Goal: Answer question/provide support: Share knowledge or assist other users

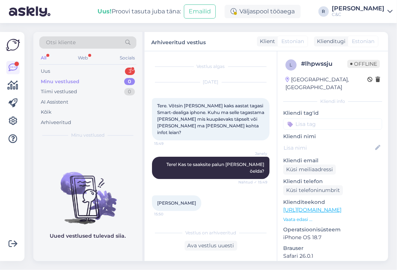
scroll to position [257, 0]
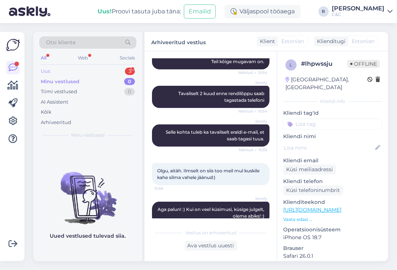
click at [100, 69] on div "Uus 3" at bounding box center [87, 71] width 97 height 10
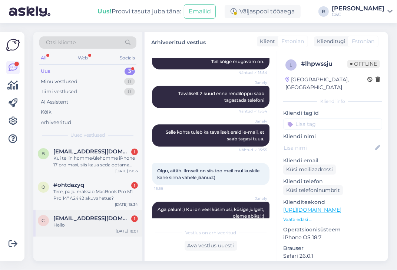
click at [78, 228] on div "c cauealmice@gmail.com 1 Hello Oct 7 18:01" at bounding box center [87, 222] width 109 height 27
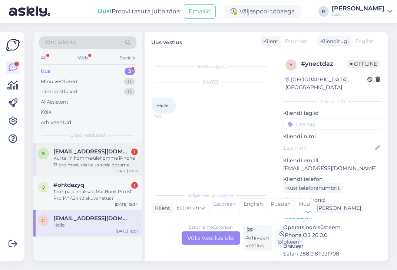
click at [95, 165] on div "Kui tellin homme/ülehomme iPhone 17 pro maxi, siis kaua seda ootama pean?" at bounding box center [95, 161] width 85 height 13
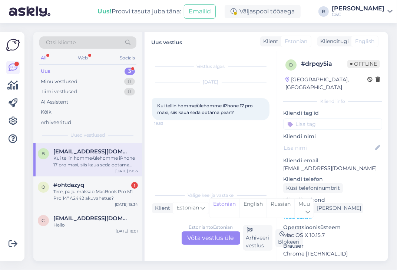
click at [204, 240] on div "Estonian to Estonian Võta vestlus üle" at bounding box center [211, 237] width 59 height 13
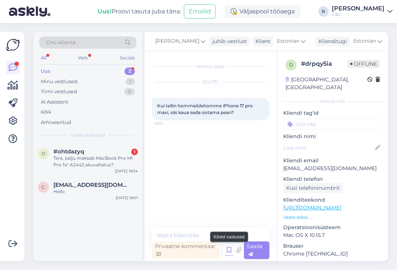
click at [226, 250] on icon at bounding box center [229, 249] width 9 height 11
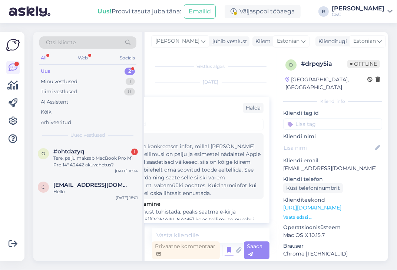
click at [200, 175] on div "Tere! Hetkel ei ole konkreetset infot, millal toode kohale jõuaks. Kuna eeltell…" at bounding box center [180, 169] width 160 height 55
type textarea "Tere! Hetkel ei ole konkreetset infot, millal toode kohale jõuaks. Kuna eeltell…"
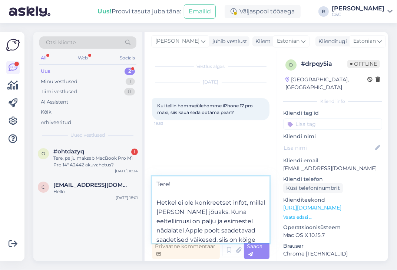
click at [213, 224] on textarea "Tere! Hetkel ei ole konkreetset infot, millal toode kohale jõuaks. Kuna eeltell…" at bounding box center [211, 209] width 118 height 67
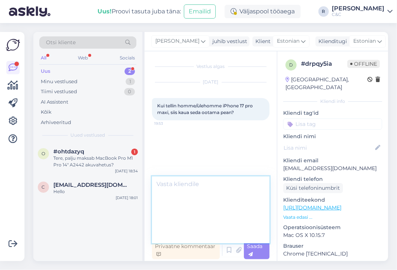
scroll to position [6, 0]
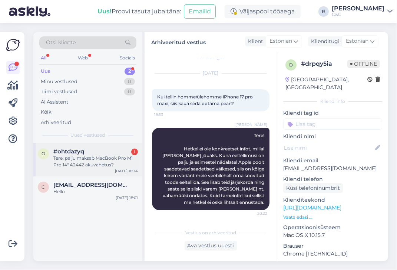
click at [84, 158] on div "Tere, palju maksab MacBook Pro M1 Pro 14" A2442 akuvahetus?" at bounding box center [95, 161] width 85 height 13
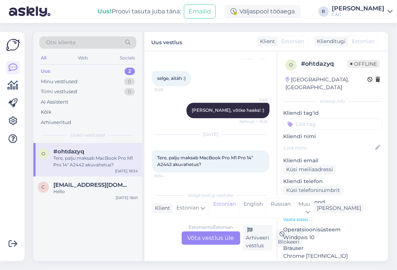
scroll to position [1008, 0]
click at [210, 237] on div "Estonian to Estonian Võta vestlus üle" at bounding box center [211, 237] width 59 height 13
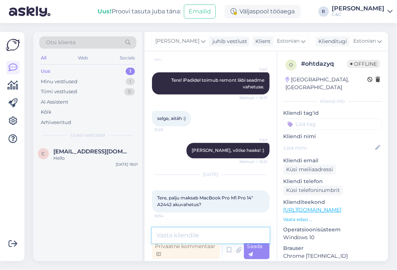
click at [208, 233] on textarea at bounding box center [211, 235] width 118 height 16
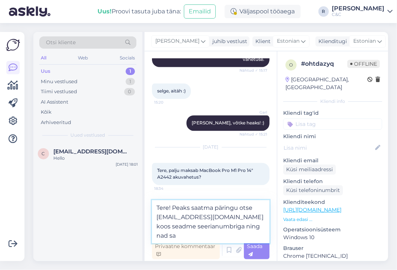
scroll to position [995, 0]
type textarea "Tere! Peaks saatma päringu otse tallinnhooldus@cec.com koos seadme seerianumbri…"
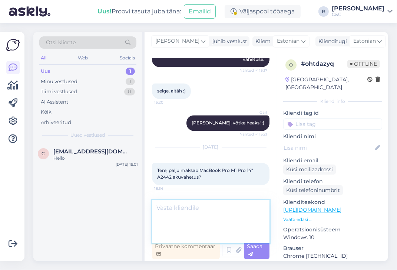
scroll to position [1020, 0]
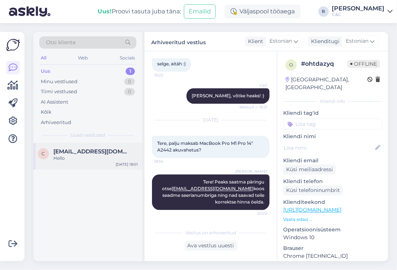
click at [107, 148] on span "cauealmice@gmail.com" at bounding box center [91, 151] width 77 height 7
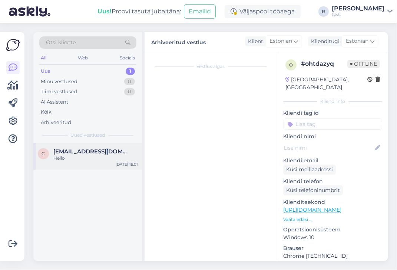
scroll to position [0, 0]
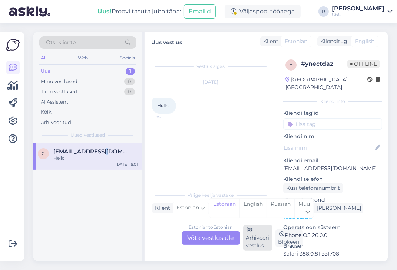
click at [254, 233] on div "Arhiveeri vestlus" at bounding box center [257, 238] width 29 height 26
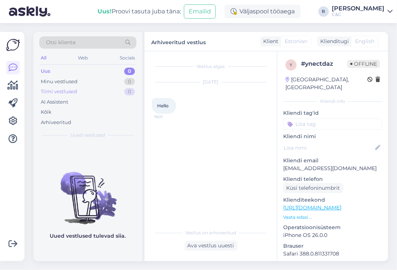
click at [97, 86] on div "Tiimi vestlused 0" at bounding box center [87, 91] width 97 height 10
click at [95, 102] on div "AI Assistent" at bounding box center [87, 102] width 97 height 10
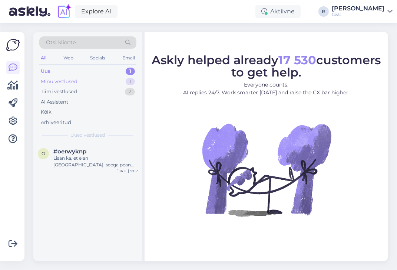
click at [101, 76] on div "Minu vestlused 1" at bounding box center [87, 81] width 97 height 10
click at [102, 71] on div "Uus 1" at bounding box center [87, 71] width 97 height 10
click at [88, 159] on div "Lisan ka, et elan Saaremaal, seega pean saatma telefoni postiga :)" at bounding box center [95, 161] width 85 height 13
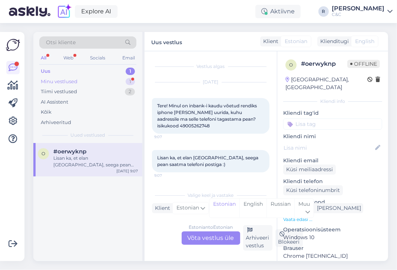
click at [116, 79] on div "Minu vestlused 1" at bounding box center [87, 81] width 97 height 10
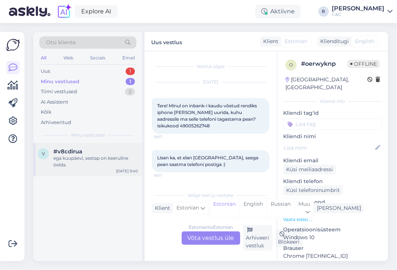
click at [108, 157] on div "ega kuupäevi, sestap on keeruline öelda." at bounding box center [95, 161] width 85 height 13
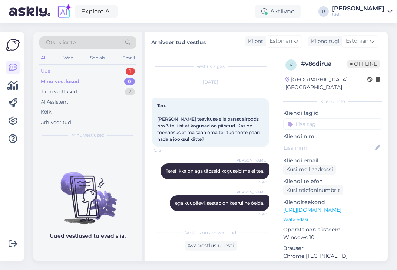
click at [129, 72] on div "1" at bounding box center [130, 70] width 9 height 7
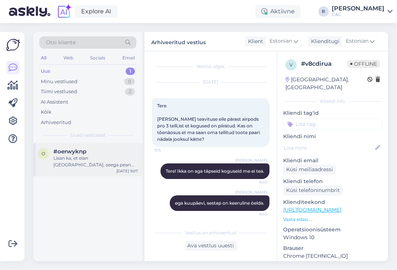
click at [99, 151] on div "#oerwyknp" at bounding box center [95, 151] width 85 height 7
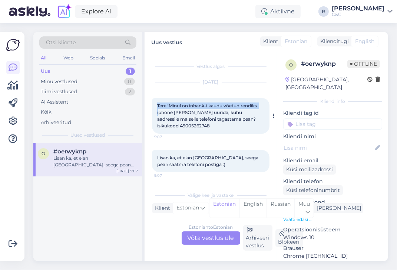
click at [156, 107] on div "Tere! Minul on inbank-i kaudu võetud rendiks iphone ja soovin uurida, kuhu aadr…" at bounding box center [211, 116] width 118 height 36
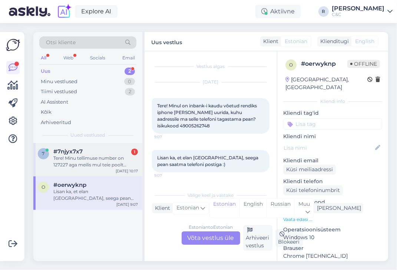
click at [85, 169] on div "7 #7njyx7x7 1 Tere! Minu tellimuse number on 127227 aga meilis mul teie poolt m…" at bounding box center [87, 159] width 109 height 33
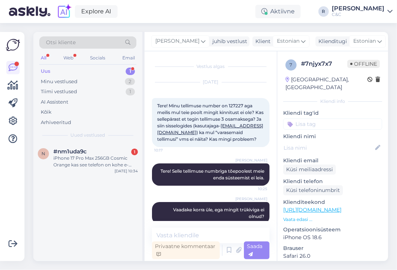
scroll to position [18, 0]
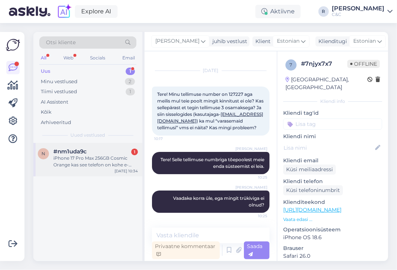
click at [99, 148] on div "#nm1uda9c 1" at bounding box center [95, 151] width 85 height 7
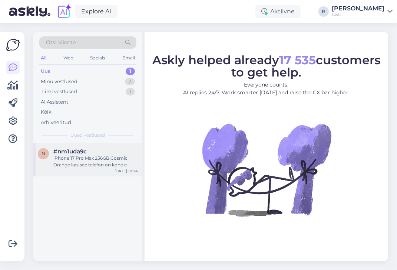
click at [88, 175] on div "n #nm1uda9c iPhone 17 Pro Max 256GB Cosmic Orange kas see telefon on kohe e-[PE…" at bounding box center [87, 159] width 109 height 33
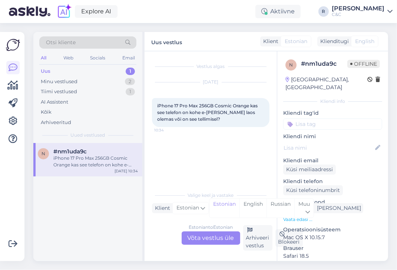
click at [222, 240] on div "Estonian to Estonian Võta vestlus üle" at bounding box center [211, 237] width 59 height 13
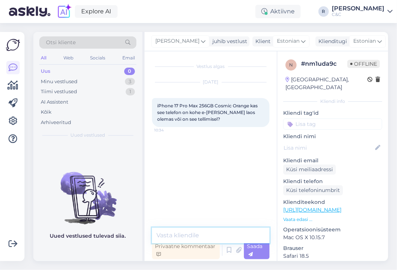
click at [196, 231] on textarea at bounding box center [211, 235] width 118 height 16
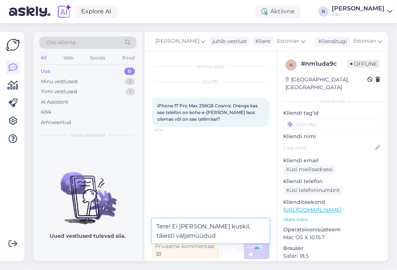
type textarea "Tere! Ei [PERSON_NAME] kuskil, täiesti väljamüüdudT"
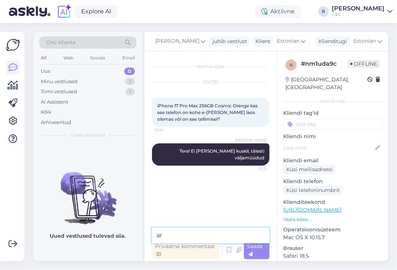
type textarea "a"
type textarea "Eeldatav tarne 4-8 nädalat."
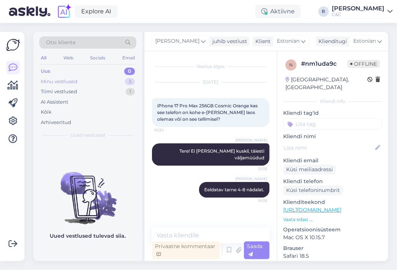
click at [116, 80] on div "Minu vestlused 3" at bounding box center [87, 81] width 97 height 10
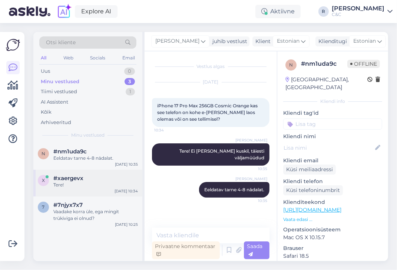
click at [85, 190] on div "x #xaergevx Tere! [DATE] 10:34" at bounding box center [87, 182] width 109 height 27
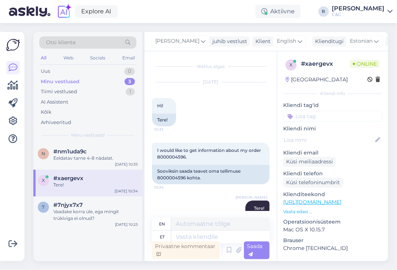
scroll to position [26, 0]
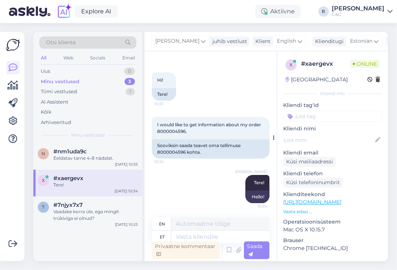
click at [185, 130] on span "I would like to get information about my order 8000004596." at bounding box center [209, 128] width 105 height 12
copy div "8000004596. 10:34"
click at [207, 239] on textarea at bounding box center [220, 236] width 98 height 13
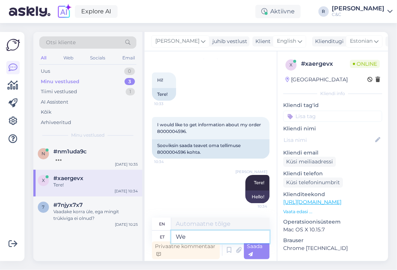
type textarea "We"
type textarea "W"
type textarea "Me täidame"
type textarea "We fulfill"
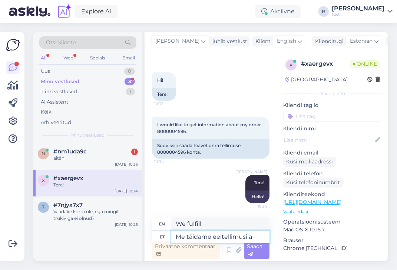
type textarea "Me täidame eeltellimusi al"
type textarea "We are fulfilling pre-orders."
type textarea "Me täidame eeltellimusi alles e"
type textarea "We are still fulfilling pre-orders."
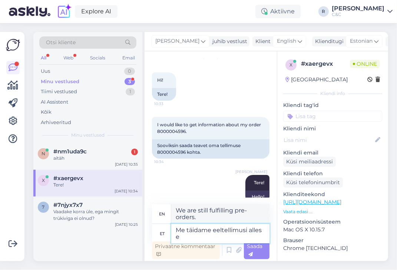
type textarea "V"
type textarea "We are only fulfilling pre-orders."
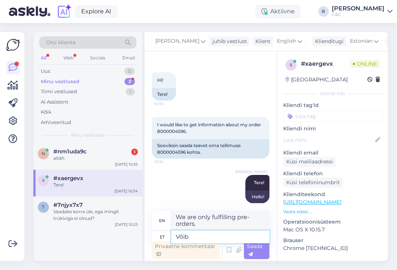
type textarea "Võib v"
type textarea "Maybe"
type textarea "Võib veel"
type textarea "Maybe more"
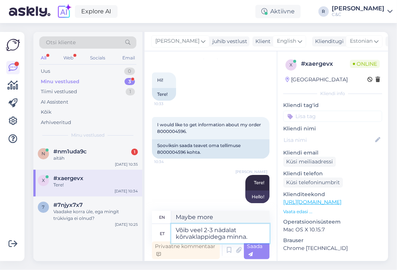
type textarea "Võib veel 2-3 nädalat kõrvaklappidega minna."
type textarea "I can go another 2-3 weeks with headphones."
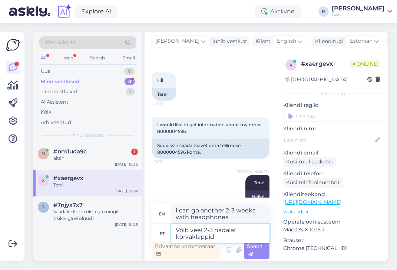
type textarea "Võib veel 2-3 nädalat kõrvaklappi"
type textarea "Maybe another 2-3 weeks with headphones"
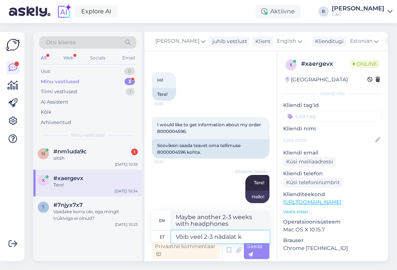
type textarea "Võib veel 2-3 nädalat"
type textarea "Maybe another 2-3 weeks"
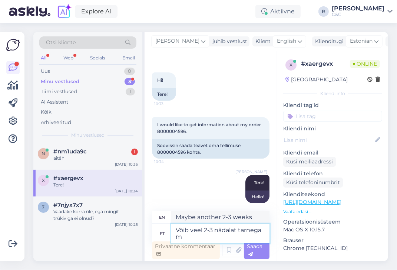
type textarea "Võib veel 2-3 nädalat tarnega mi"
type textarea "May take another 2-3 weeks to deliver"
type textarea "Võib veel 2-3 nädalat tarnega minna."
type textarea "It may take another 2-3 weeks for delivery."
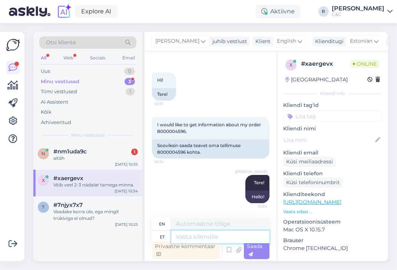
scroll to position [70, 0]
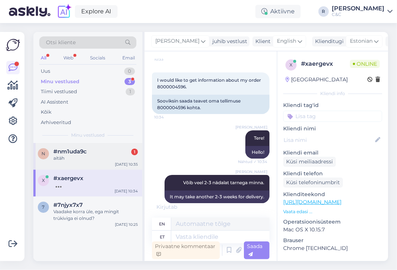
click at [123, 155] on div "aitäh" at bounding box center [95, 158] width 85 height 7
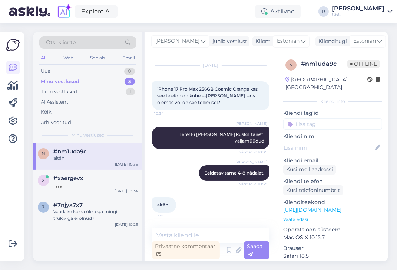
scroll to position [10, 0]
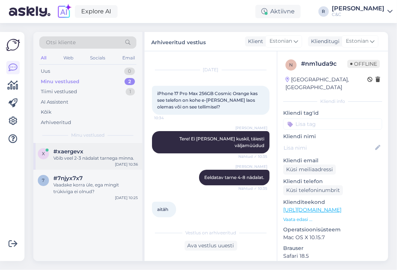
click at [95, 152] on div "#xaergevx" at bounding box center [95, 151] width 85 height 7
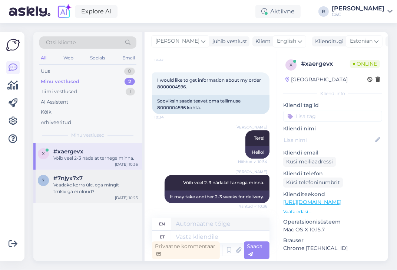
click at [115, 175] on div "#7njyx7x7" at bounding box center [95, 178] width 85 height 7
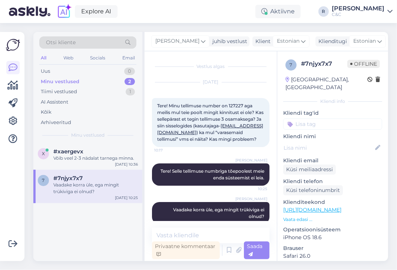
scroll to position [18, 0]
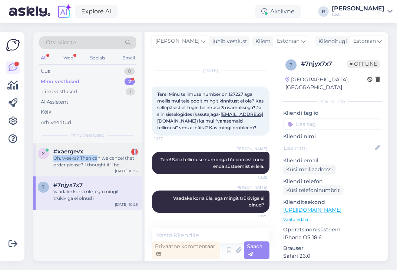
click at [96, 154] on div "#xaergevx 1 Oh, weeks? Then can we cancel that order please? I thought it'll be…" at bounding box center [95, 158] width 85 height 20
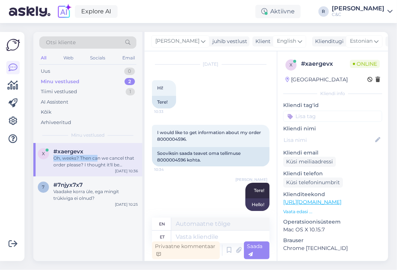
scroll to position [141, 0]
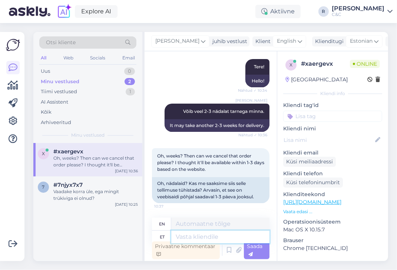
click at [203, 232] on textarea at bounding box center [220, 236] width 98 height 13
click at [209, 235] on textarea at bounding box center [220, 236] width 98 height 13
click at [320, 202] on link "[URL][DOMAIN_NAME]" at bounding box center [312, 201] width 58 height 7
click at [188, 239] on textarea at bounding box center [220, 236] width 98 height 13
type textarea "Veebisait ü"
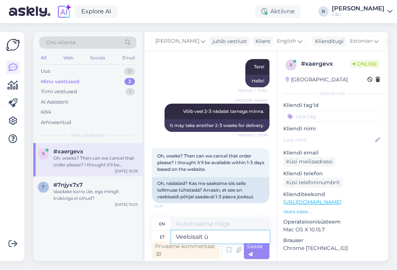
type textarea "Website"
type textarea "Veebisait ütleb et"
type textarea "The website says that"
paste textarea "Kaupluse laos [PERSON_NAME] kätte 1-3 tööpäevaga."
type textarea "Veebisait ütleb et [GEOGRAPHIC_DATA] [GEOGRAPHIC_DATA] [PERSON_NAME] kätte 1-3 …"
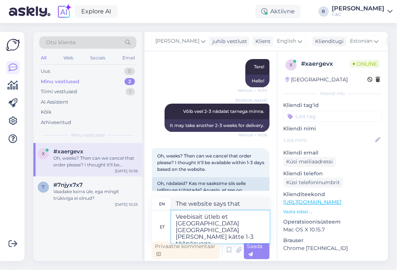
click at [241, 234] on textarea "Veebisait ütleb et [GEOGRAPHIC_DATA] [GEOGRAPHIC_DATA] [PERSON_NAME] kätte 1-3 …" at bounding box center [220, 226] width 98 height 33
type textarea "The website says that goods in the store's stock will be delivered in 1-3 busin…"
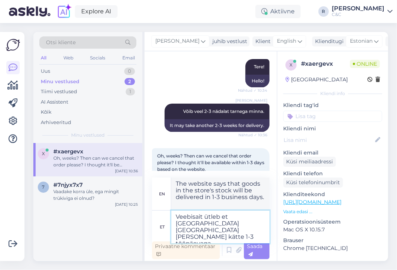
click at [238, 233] on textarea "Veebisait ütleb et [GEOGRAPHIC_DATA] [GEOGRAPHIC_DATA] [PERSON_NAME] kätte 1-3 …" at bounding box center [220, 226] width 98 height 33
type textarea "Veebisait ütleb et [GEOGRAPHIC_DATA] [GEOGRAPHIC_DATA] [PERSON_NAME] kätte 1-3 …"
type textarea "The website says that the goods in the store's stock will be delivered in 1-3 b…"
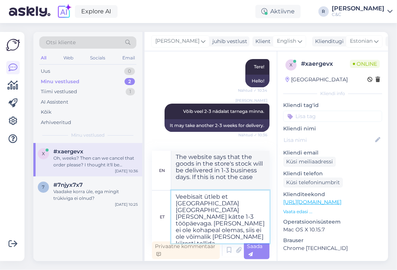
type textarea "Veebisait ütleb et [GEOGRAPHIC_DATA] [GEOGRAPHIC_DATA] [PERSON_NAME] kätte 1-3 …"
type textarea "The website says that the goods in the store's stock will be delivered in 1-3 b…"
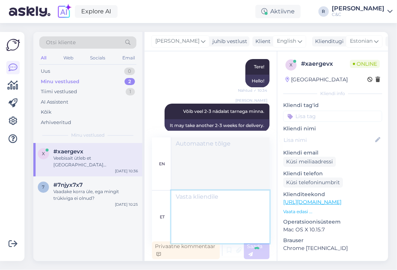
scroll to position [226, 0]
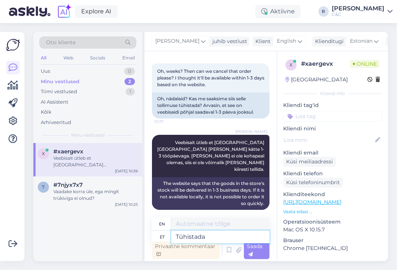
type textarea "Tühistada"
type textarea "Cancel"
type textarea "Tühistada saab ik"
type textarea "Can be canceled"
type textarea "Tühistada saab ikka, v"
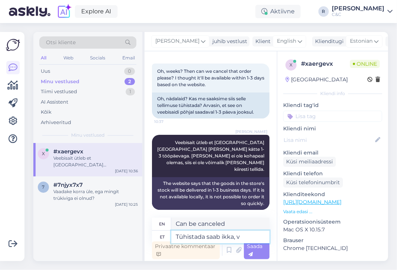
type textarea "You can still cancel,"
type textarea "Tühistada saab ikka - v"
type textarea "You can still cancel."
type textarea "Tühistada saab ikka - va"
type textarea "You can still cancel -"
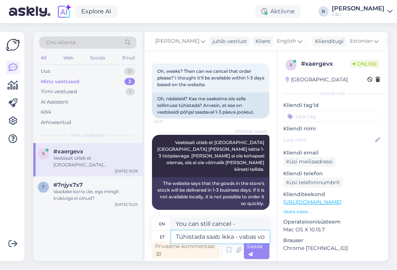
type textarea "Tühistada saab ikka - vabas vor"
type textarea "You can still cancel - free"
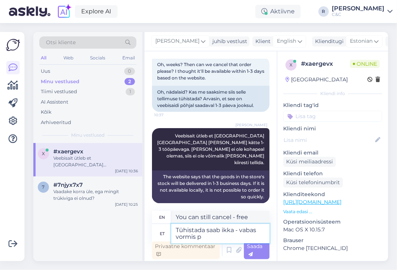
type textarea "Tühistada saab ikka - vabas vormis pe"
type textarea "You can still cancel - in free form"
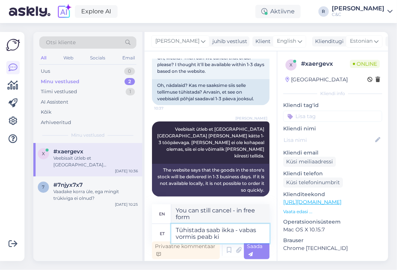
type textarea "Tühistada saab ikka - vabas vormis peab kir"
type textarea "You can still cancel - you have to do it in free form"
type textarea "Tühistada saab ikka - vabas vormis peab kirjutama k"
type textarea "You can still cancel - you have to write in free form"
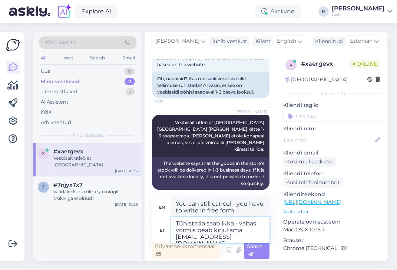
type textarea "Tühistada saab ikka - vabas vormis peab kirjutama [EMAIL_ADDRESS][DOMAIN_NAME]"
type textarea "You can still cancel - you must write in free form [EMAIL_ADDRESS][DOMAIN_NAME]"
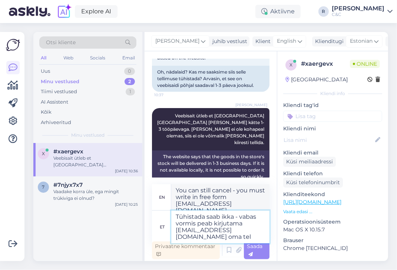
scroll to position [259, 0]
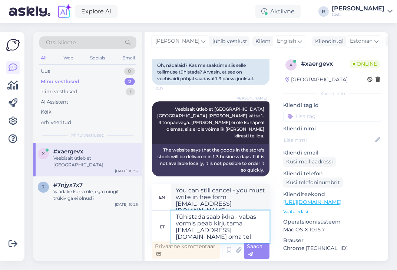
type textarea "Tühistada saab ikka - vabas vormis peab kirjutama [EMAIL_ADDRESS][DOMAIN_NAME] …"
type textarea "You can still cancel - you must write in free form to [EMAIL_ADDRESS][DOMAIN_NA…"
type textarea "Tühistada saab ikka - vabas vormis peab kirjutama [EMAIL_ADDRESS][DOMAIN_NAME] …"
type textarea "You can still cancel - you must write your order in free form [EMAIL_ADDRESS][D…"
type textarea "Tühistada saab ikka - vabas vormis peab kirjutama [EMAIL_ADDRESS][DOMAIN_NAME] …"
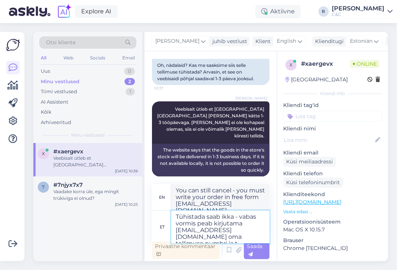
type textarea "You can still cancel - just write your order number in free form [EMAIL_ADDRESS…"
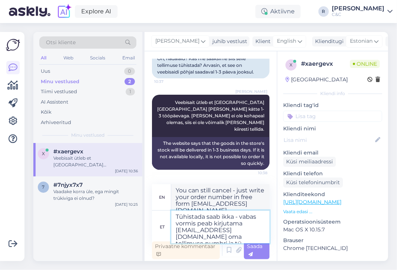
type textarea "Tühistada saab ikka - vabas vormis peab kirjutama [EMAIL_ADDRESS][DOMAIN_NAME] …"
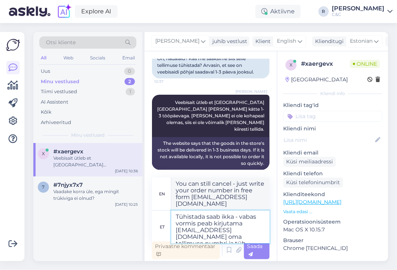
type textarea "You can still [EMAIL_ADDRESS][DOMAIN_NAME] - just write your order number and"
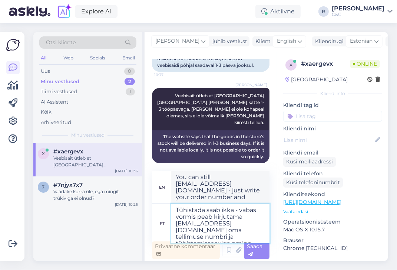
type textarea "Tühistada saab ikka - vabas vormis peab kirjutama [EMAIL_ADDRESS][DOMAIN_NAME] …"
type textarea "You can still cancel - you must write in free form [EMAIL_ADDRESS][DOMAIN_NAME]…"
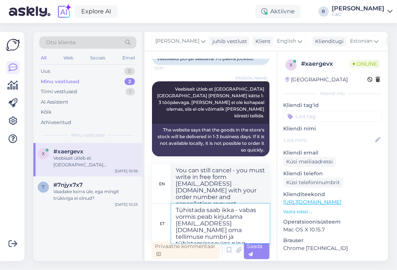
type textarea "Tühistada saab ikka - vabas vormis peab kirjutama [EMAIL_ADDRESS][DOMAIN_NAME] …"
type textarea "You can still cancel - you must write in free form [EMAIL_ADDRESS][DOMAIN_NAME]…"
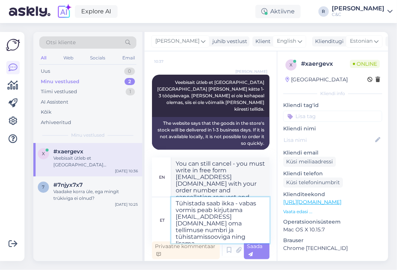
type textarea "Tühistada saab ikka - vabas vormis peab kirjutama [EMAIL_ADDRESS][DOMAIN_NAME] …"
type textarea "You can still cancel - you must write in free form [EMAIL_ADDRESS][DOMAIN_NAME]…"
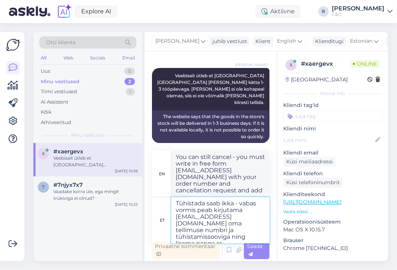
type textarea "Tühistada saab ikka - vabas vormis peab kirjutama [EMAIL_ADDRESS][DOMAIN_NAME] …"
type textarea "You can still cancel - you must write in free form [EMAIL_ADDRESS][DOMAIN_NAME]…"
type textarea "Tühistada saab ikka - vabas vormis peab kirjutama [EMAIL_ADDRESS][DOMAIN_NAME] …"
type textarea "You can still cancel - you must write in free form [EMAIL_ADDRESS][DOMAIN_NAME]…"
type textarea "Tühistada saab ikka - vabas vormis peab kirjutama [EMAIL_ADDRESS][DOMAIN_NAME] …"
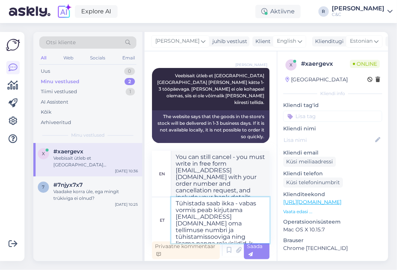
type textarea "You can still cancel - you must write in free form [EMAIL_ADDRESS][DOMAIN_NAME]…"
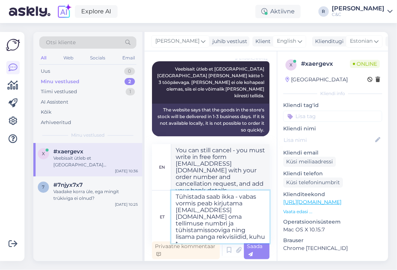
type textarea "Tühistada saab ikka - vabas vormis peab kirjutama [EMAIL_ADDRESS][DOMAIN_NAME] …"
type textarea "You can still cancel - you must write in free form [EMAIL_ADDRESS][DOMAIN_NAME]…"
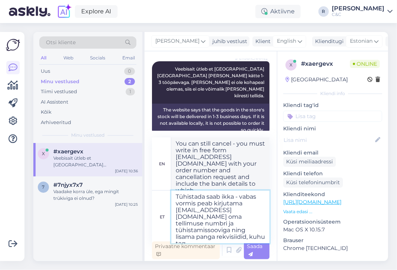
scroll to position [306, 0]
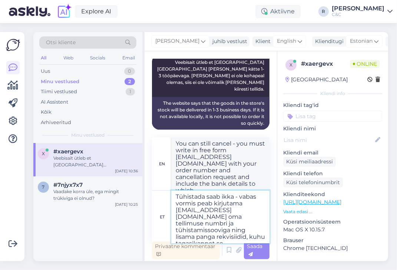
type textarea "Tühistada saab ikka - vabas vormis peab kirjutama [EMAIL_ADDRESS][DOMAIN_NAME] …"
type textarea "You can still cancel - you must write in free form [EMAIL_ADDRESS][DOMAIN_NAME]…"
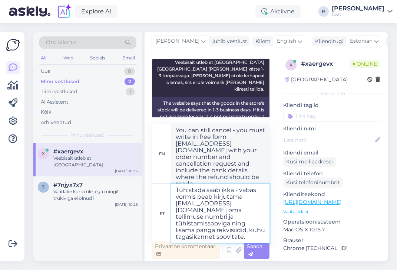
type textarea "Tühistada saab ikka - vabas vormis peab kirjutama [EMAIL_ADDRESS][DOMAIN_NAME] …"
type textarea "You can still cancel - you must write in free form [EMAIL_ADDRESS][DOMAIN_NAME]…"
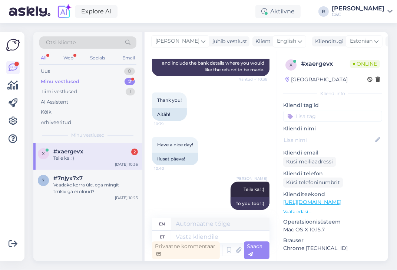
scroll to position [450, 0]
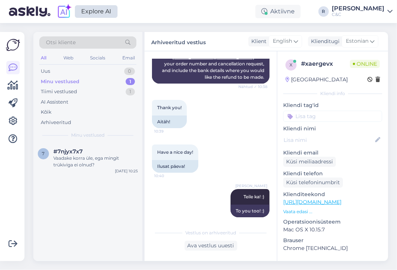
click at [89, 10] on link "Explore AI" at bounding box center [96, 11] width 43 height 13
click at [210, 126] on div "Thank you! 10:39 Aitäh!" at bounding box center [211, 114] width 118 height 44
drag, startPoint x: 72, startPoint y: 178, endPoint x: 74, endPoint y: 172, distance: 5.9
click at [72, 176] on div "7 #7njyx7x7 Vaadake korra üle, ega mingit trükiviga ei olnud? [DATE] 10:25" at bounding box center [87, 202] width 109 height 118
click at [76, 164] on div "Vaadake korra üle, ega mingit trükiviga ei olnud?" at bounding box center [95, 161] width 85 height 13
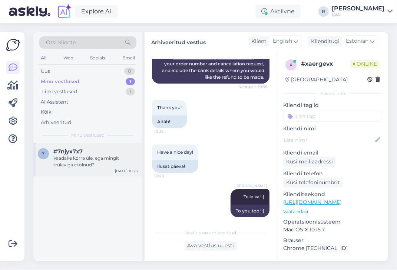
scroll to position [18, 0]
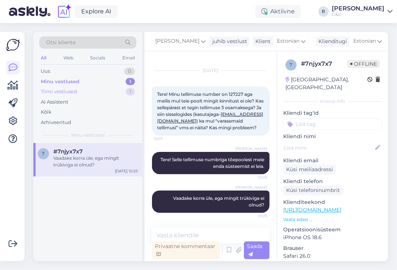
click at [101, 91] on div "Tiimi vestlused 1" at bounding box center [87, 91] width 97 height 10
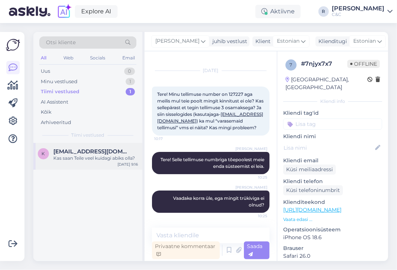
click at [96, 144] on div "k [EMAIL_ADDRESS][DOMAIN_NAME] Kas saan Teile veel kuidagi abiks olla? [DATE] 9…" at bounding box center [87, 156] width 109 height 27
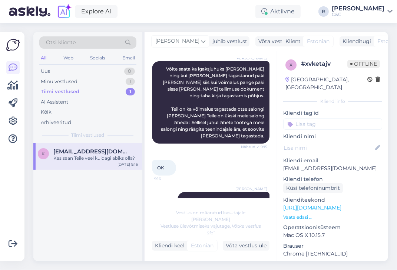
scroll to position [319, 0]
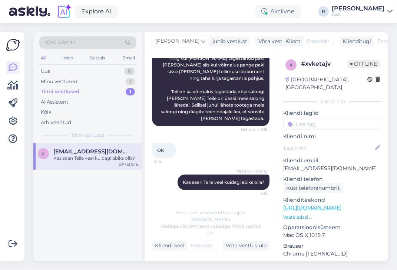
click at [108, 90] on div "Tiimi vestlused 1" at bounding box center [87, 91] width 97 height 10
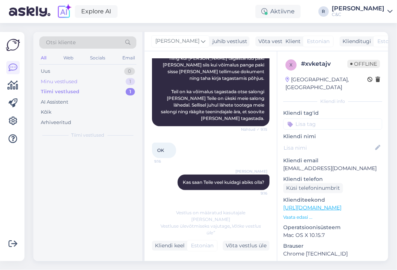
click at [110, 80] on div "Minu vestlused 1" at bounding box center [87, 81] width 97 height 10
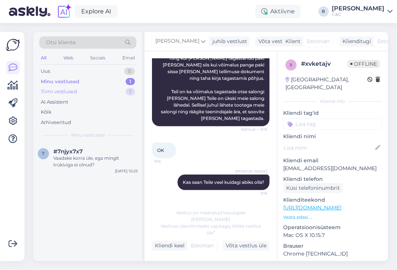
click at [107, 90] on div "Tiimi vestlused 1" at bounding box center [87, 91] width 97 height 10
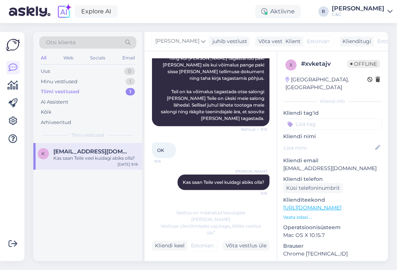
click at [110, 157] on div "Kas saan Teile veel kuidagi abiks olla?" at bounding box center [95, 158] width 85 height 7
click at [237, 243] on div "Võta vestlus üle" at bounding box center [246, 245] width 47 height 10
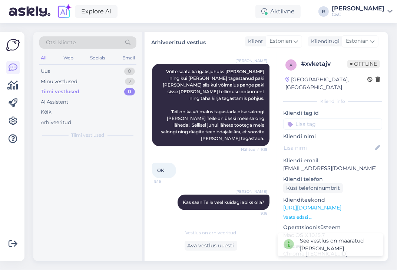
scroll to position [306, 0]
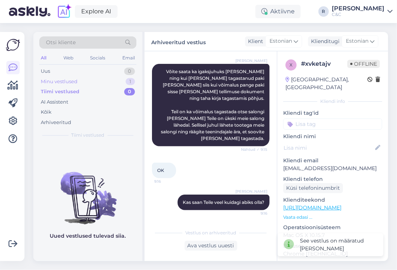
click at [115, 83] on div "Minu vestlused 1" at bounding box center [87, 81] width 97 height 10
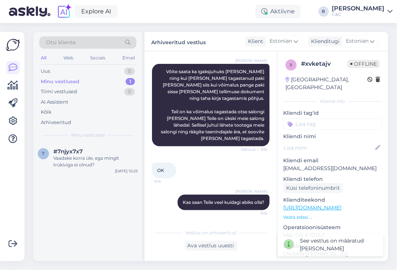
click at [98, 137] on span "Minu vestlused" at bounding box center [87, 135] width 33 height 7
click at [93, 148] on div "#7njyx7x7" at bounding box center [95, 151] width 85 height 7
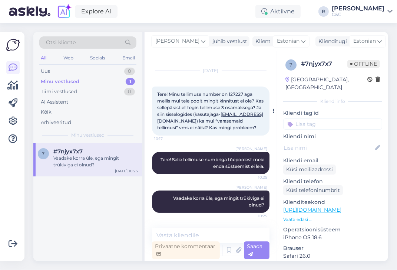
click at [242, 91] on span "Tere! Minu tellimuse number on 127227 aga meilis mul teie poolt mingit kinnitus…" at bounding box center [211, 110] width 108 height 39
copy span "127227"
click at [199, 241] on div "Privaatne kommentaar" at bounding box center [186, 250] width 68 height 18
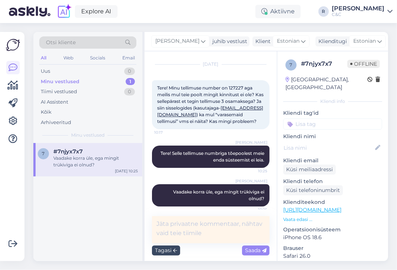
click at [202, 237] on textarea at bounding box center [211, 229] width 118 height 27
click at [172, 253] on div "Tagasi" at bounding box center [166, 250] width 28 height 10
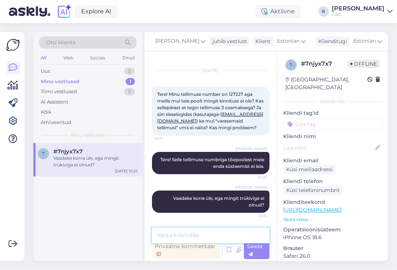
click at [190, 236] on textarea at bounding box center [211, 235] width 118 height 16
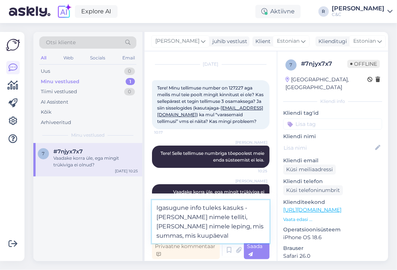
type textarea "Igasugune info tuleks kasuks - [PERSON_NAME] nimele telliti, [PERSON_NAME] nime…"
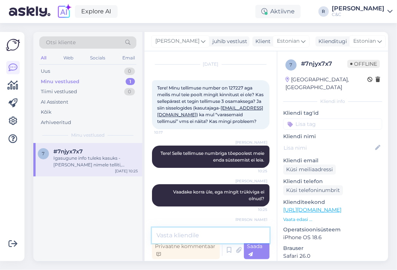
scroll to position [63, 0]
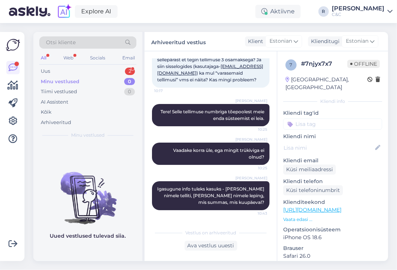
scroll to position [0, 0]
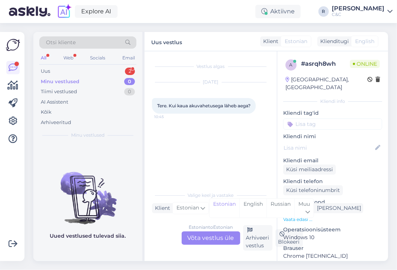
click at [205, 228] on div "Estonian to Estonian" at bounding box center [211, 227] width 44 height 7
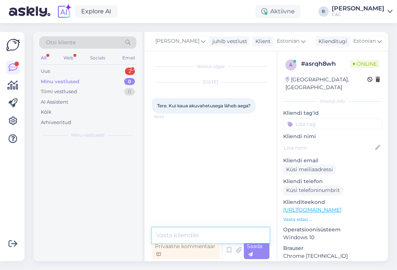
click at [206, 232] on textarea at bounding box center [211, 235] width 118 height 16
type textarea "Tere. 2h"
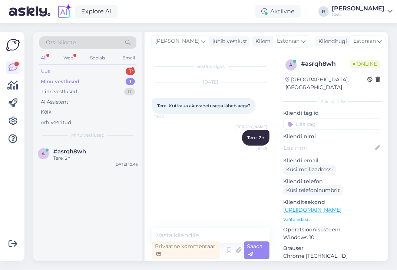
click at [101, 72] on div "Uus 1" at bounding box center [87, 71] width 97 height 10
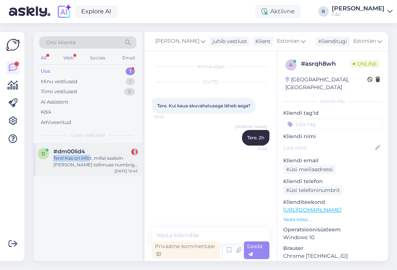
click at [89, 154] on div "#dm00lid4 1 Tere! Kas on infot, millal saaksin [PERSON_NAME] tellimuse numbriga…" at bounding box center [95, 158] width 85 height 20
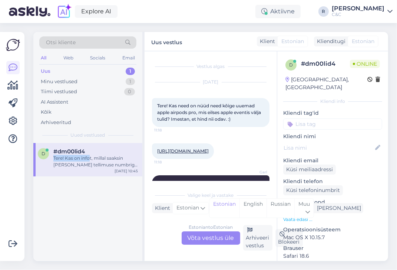
scroll to position [1182, 0]
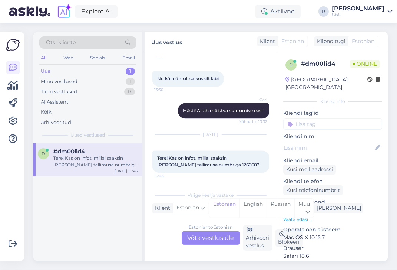
click at [198, 237] on div "Estonian to Estonian Võta vestlus üle" at bounding box center [211, 237] width 59 height 13
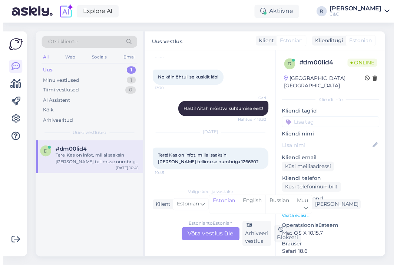
scroll to position [1142, 0]
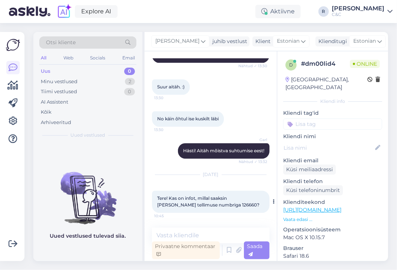
click at [211, 202] on span "Tere! Kas on infot, millal saaksin [PERSON_NAME] tellimuse numbriga 126660?" at bounding box center [208, 201] width 102 height 12
copy span "126660"
click at [184, 234] on textarea at bounding box center [211, 235] width 118 height 16
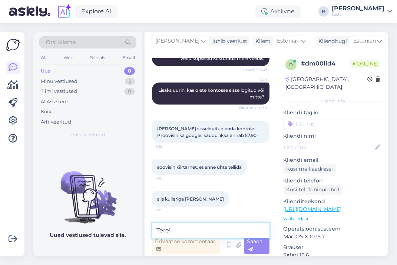
scroll to position [395, 0]
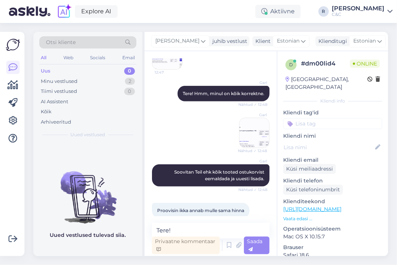
click at [169, 69] on img at bounding box center [167, 55] width 30 height 30
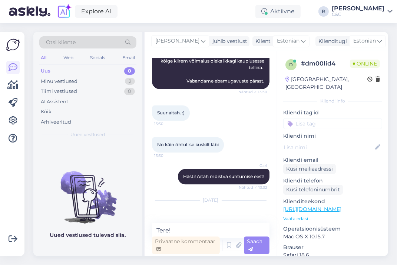
scroll to position [1146, 0]
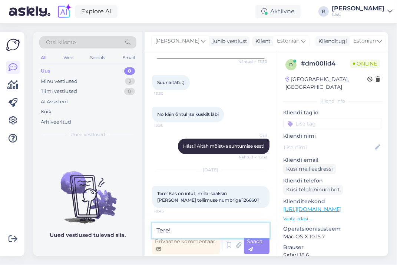
click at [204, 226] on textarea "Tere!" at bounding box center [211, 231] width 118 height 16
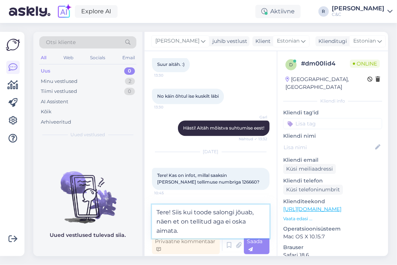
type textarea "Tere! Siis kui toode salongi jõuab, näen et on tellitud aga ei oska aimata."
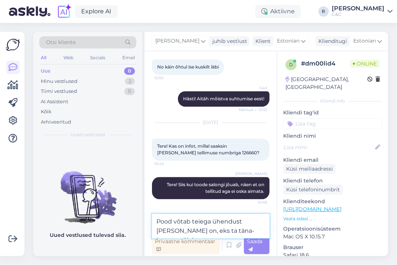
scroll to position [1203, 0]
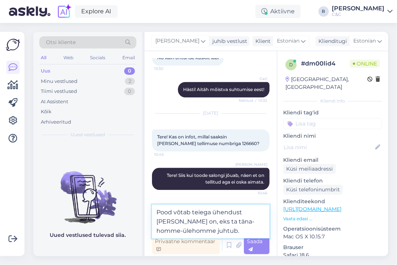
type textarea "Pood võtab teiega ühendust [PERSON_NAME] on, eks ta täna-homme-ülehomme juhtub."
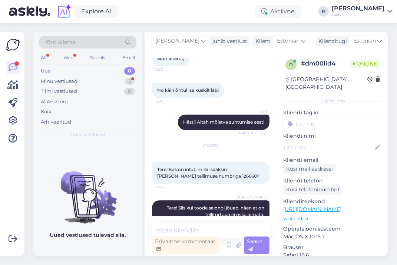
scroll to position [0, 0]
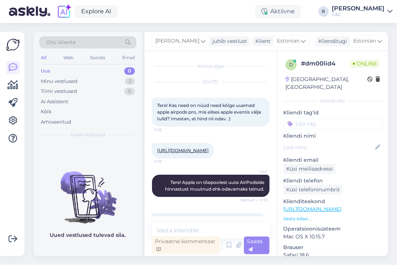
click at [220, 188] on span "Tere! Apple on tõepoolest uute AirPodside hinnastust muutnud ehk odavamaks tein…" at bounding box center [215, 186] width 100 height 12
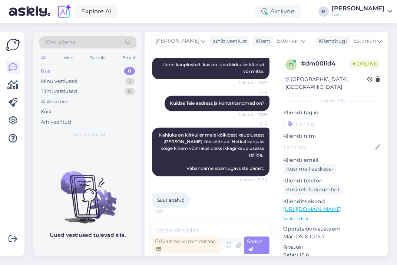
scroll to position [1262, 0]
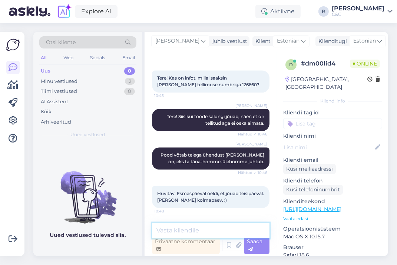
click at [209, 225] on textarea at bounding box center [211, 231] width 118 height 16
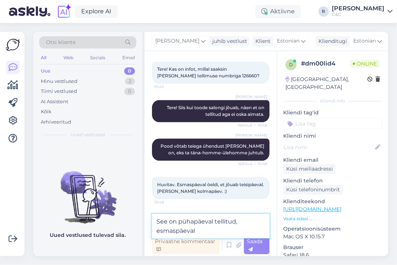
click at [214, 220] on textarea "See on pühapäeval tellitud, esmaspäeval" at bounding box center [211, 226] width 118 height 24
click at [229, 234] on textarea "See on pühapäeval teie poolt tellitud, esmaspäeval" at bounding box center [211, 226] width 118 height 24
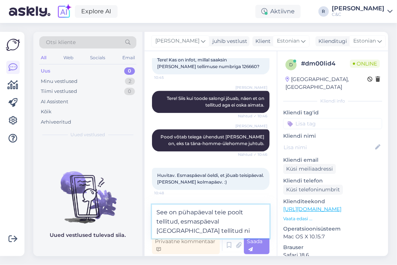
type textarea "See on pühapäeval teie poolt tellitud, esmaspäeval [GEOGRAPHIC_DATA] tellitud n"
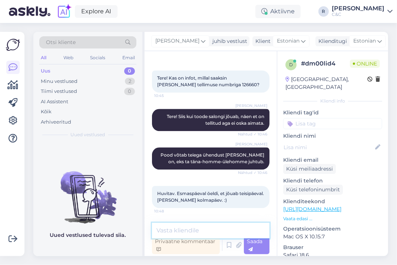
click at [201, 231] on textarea at bounding box center [211, 231] width 118 height 16
click at [203, 232] on textarea at bounding box center [211, 231] width 118 height 16
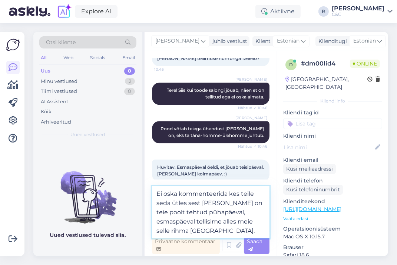
type textarea "Ei oska kommenteerida kes teile seda ütles sest [PERSON_NAME] on teie poolt teh…"
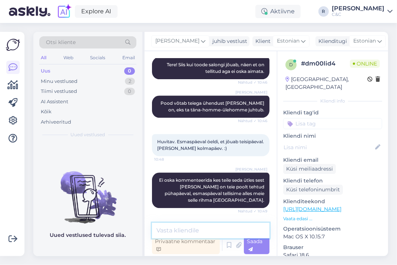
scroll to position [1314, 0]
click at [209, 230] on textarea at bounding box center [211, 231] width 118 height 16
type textarea "A"
click at [125, 82] on div "Minu vestlused 2" at bounding box center [87, 81] width 97 height 10
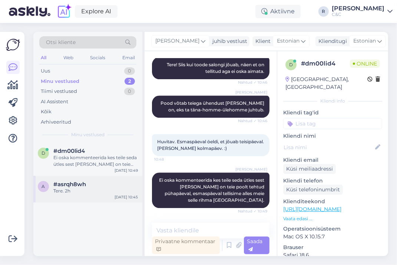
click at [93, 190] on div "Tere. 2h" at bounding box center [95, 191] width 85 height 7
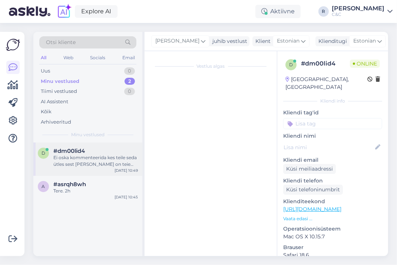
scroll to position [0, 0]
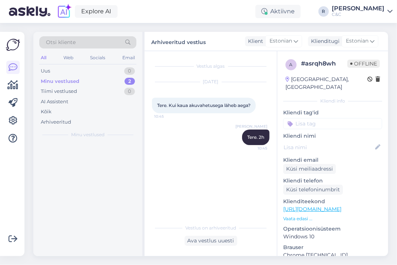
click at [123, 80] on div "Minu vestlused 2" at bounding box center [87, 81] width 97 height 10
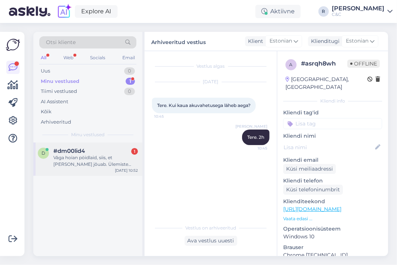
click at [110, 157] on div "Väga hoian pöidlaid, siis, et [PERSON_NAME] jõuab. Ülemiste esindusest esmaspäe…" at bounding box center [95, 161] width 85 height 13
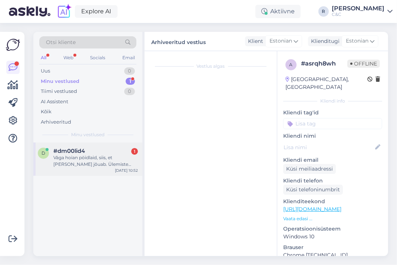
scroll to position [1372, 0]
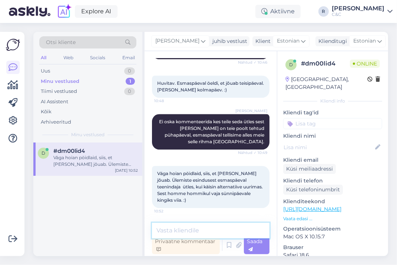
click at [199, 234] on textarea at bounding box center [211, 231] width 118 height 16
click at [199, 233] on textarea at bounding box center [211, 231] width 118 height 16
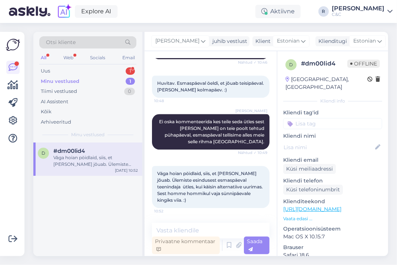
click at [117, 76] on div "Minu vestlused 1" at bounding box center [87, 81] width 97 height 10
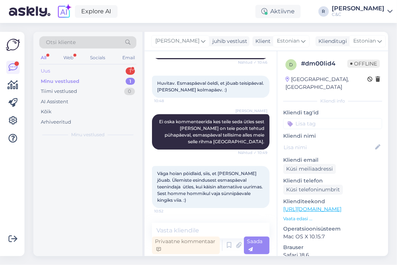
click at [117, 70] on div "Uus 1" at bounding box center [87, 71] width 97 height 10
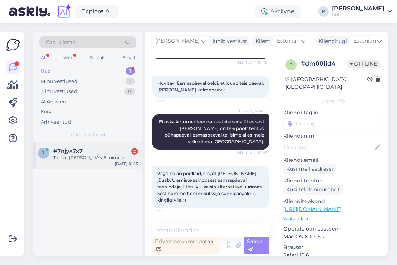
click at [99, 146] on div "7 #7njyx7x7 2 Tellisin [PERSON_NAME] nimele [DATE] 10:53" at bounding box center [87, 156] width 109 height 27
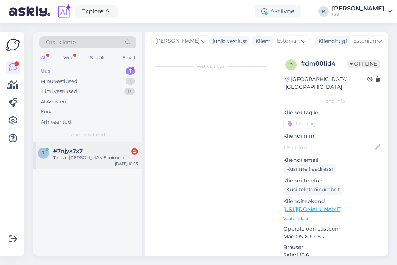
scroll to position [285, 0]
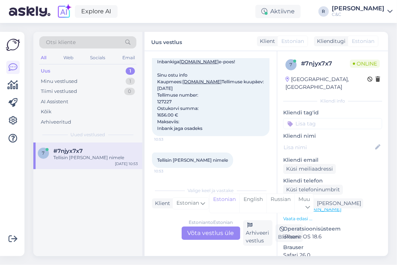
click at [205, 240] on div "Estonian to Estonian Võta vestlus üle Arhiveeri vestlus Blokeeri" at bounding box center [211, 234] width 118 height 26
click at [202, 235] on div "Estonian to Estonian Võta vestlus üle" at bounding box center [211, 233] width 59 height 13
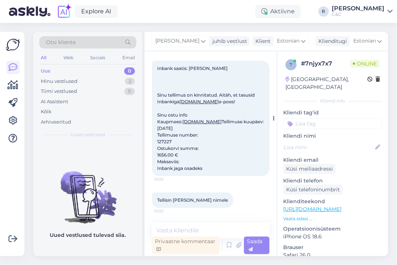
scroll to position [245, 0]
drag, startPoint x: 204, startPoint y: 199, endPoint x: 175, endPoint y: 199, distance: 29.3
click at [175, 199] on span "Tellisin [PERSON_NAME] nimele" at bounding box center [192, 201] width 71 height 6
copy span "[PERSON_NAME]"
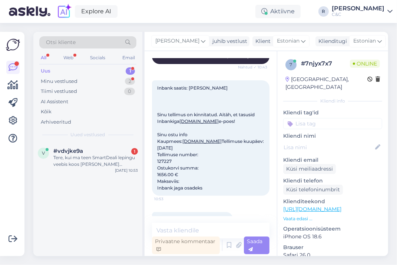
scroll to position [315, 0]
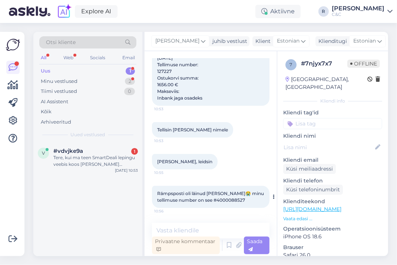
click at [232, 201] on span "Rämpsposti oli läinud [PERSON_NAME]😭 minu tellimuse number on see #4000088527" at bounding box center [211, 197] width 108 height 12
copy div "000088527 10:56"
click at [193, 232] on textarea at bounding box center [211, 231] width 118 height 16
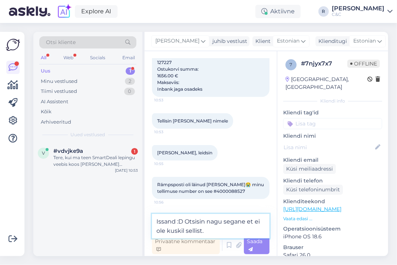
type textarea "Issand :D Otsisin nagu segane et ei ole kuskil sellist."
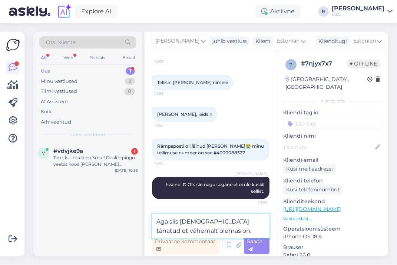
type textarea "Aga siis [DEMOGRAPHIC_DATA] tänatud et vähemalt olemas on."
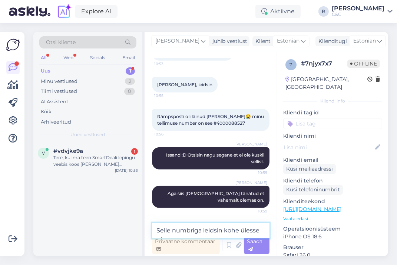
scroll to position [401, 0]
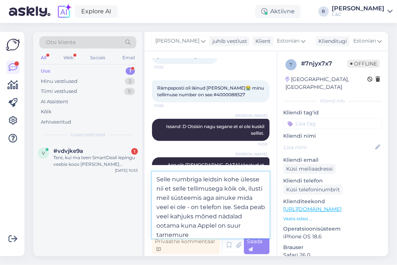
type textarea "Selle numbriga leidsin kohe ülesse nii et selle tellimusega kõik ok, ilusti mei…"
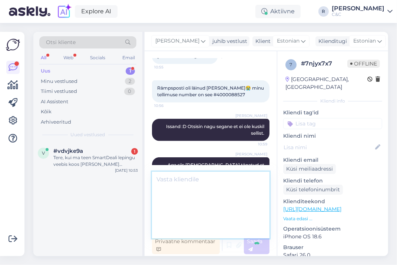
scroll to position [451, 0]
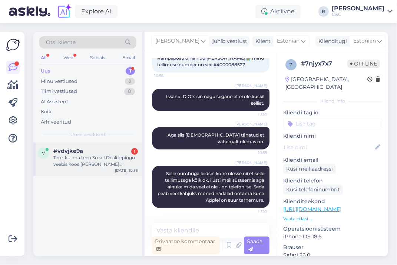
click at [94, 145] on div "v #vdvjke9a 1 Tere, kui ma teen SmartDeali lepingu veebis koos [PERSON_NAME] se…" at bounding box center [87, 159] width 109 height 33
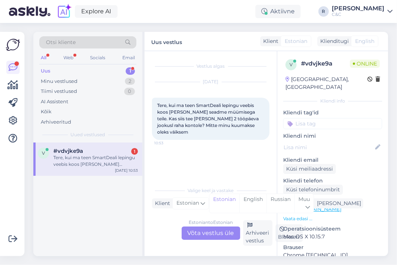
click at [192, 230] on div "Estonian to Estonian Võta vestlus üle" at bounding box center [211, 233] width 59 height 13
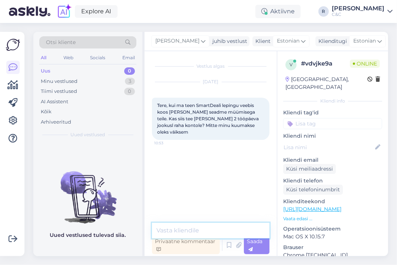
click at [192, 232] on textarea at bounding box center [211, 231] width 118 height 16
type textarea "Tere!""
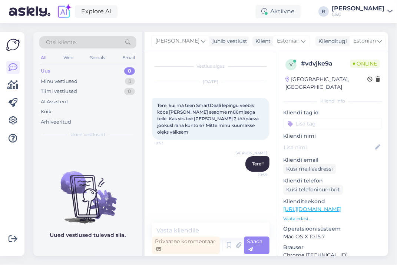
click at [316, 198] on p "Klienditeekond" at bounding box center [332, 202] width 99 height 8
click at [315, 206] on link "[URL][DOMAIN_NAME]" at bounding box center [312, 209] width 58 height 7
click at [189, 225] on textarea at bounding box center [211, 231] width 118 height 16
type textarea "Kohapeal"
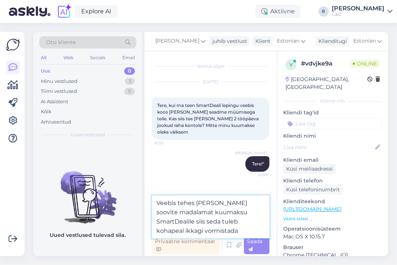
type textarea "Veebis tehes [PERSON_NAME] soovite madalamat kuumaksu SmartDealile siis seda tu…"
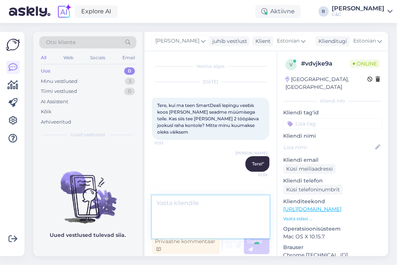
scroll to position [9, 0]
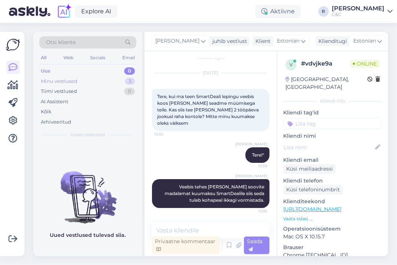
click at [121, 79] on div "Minu vestlused 3" at bounding box center [87, 81] width 97 height 10
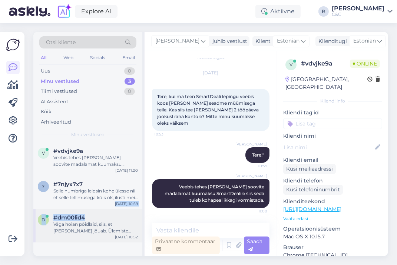
click at [91, 212] on div "v #vdvjke9a Veebis tehes [PERSON_NAME] soovite madalamat kuumaksu SmartDealile …" at bounding box center [87, 193] width 109 height 100
click at [90, 199] on div "Selle numbriga leidsin kohe ülesse nii et selle tellimusega kõik ok, ilusti mei…" at bounding box center [95, 194] width 85 height 13
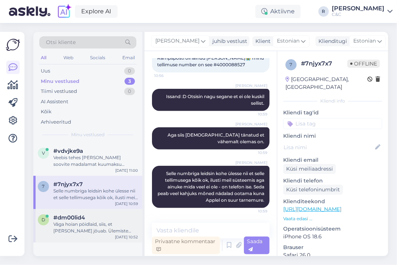
click at [86, 217] on div "#dm00lid4" at bounding box center [95, 218] width 85 height 7
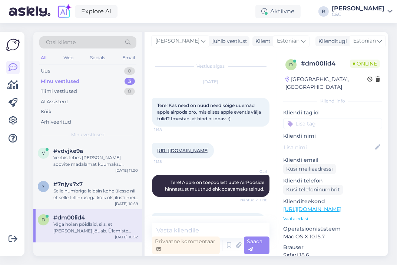
scroll to position [1372, 0]
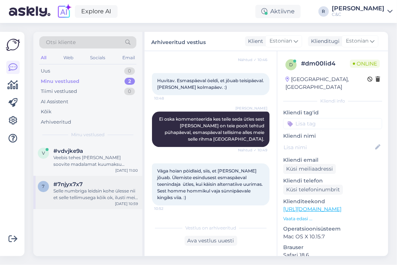
click at [102, 181] on div "#7njyx7x7" at bounding box center [95, 184] width 85 height 7
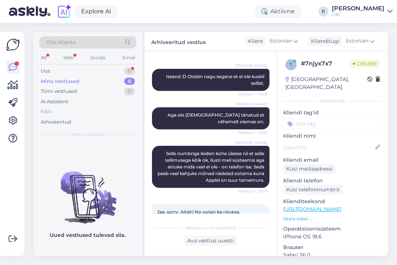
scroll to position [485, 0]
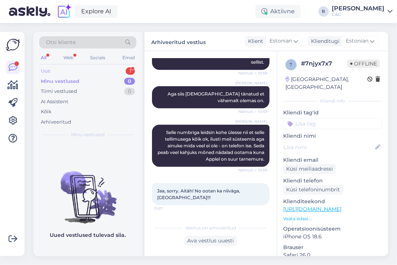
click at [106, 68] on div "Uus 1" at bounding box center [87, 71] width 97 height 10
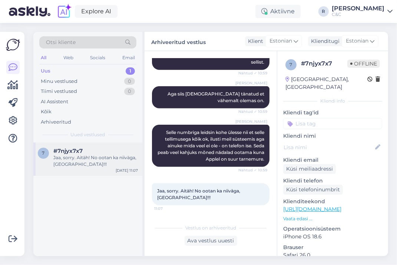
click at [98, 163] on div "Jaa, sorry. Aitäh! No ootan ka niiväga, [GEOGRAPHIC_DATA]!!!" at bounding box center [95, 161] width 85 height 13
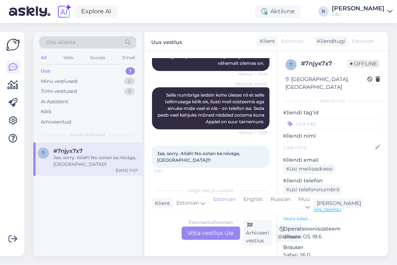
click at [208, 225] on div "Estonian to Estonian" at bounding box center [211, 223] width 44 height 7
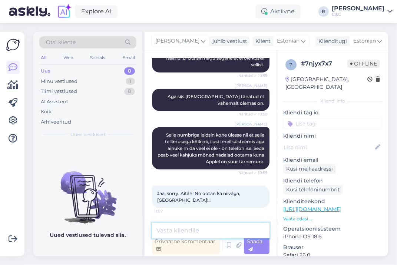
click at [201, 229] on textarea at bounding box center [211, 231] width 118 height 16
type textarea ":) Meie ka."
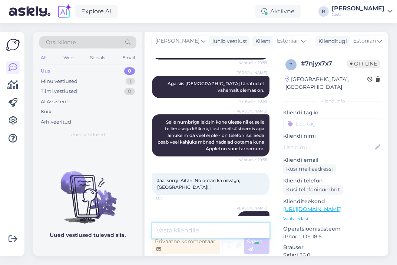
scroll to position [515, 0]
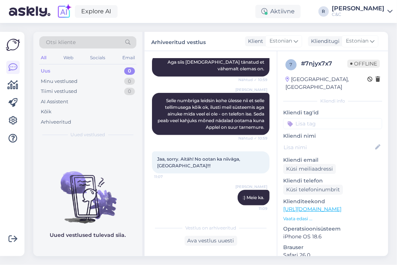
scroll to position [517, 0]
